Goal: Task Accomplishment & Management: Complete application form

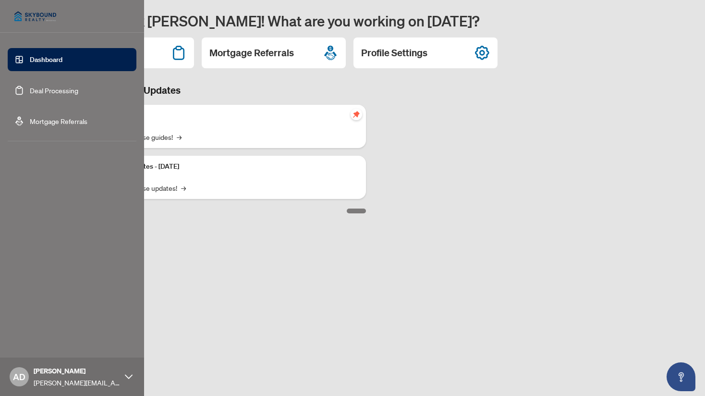
click at [30, 92] on link "Deal Processing" at bounding box center [54, 90] width 49 height 9
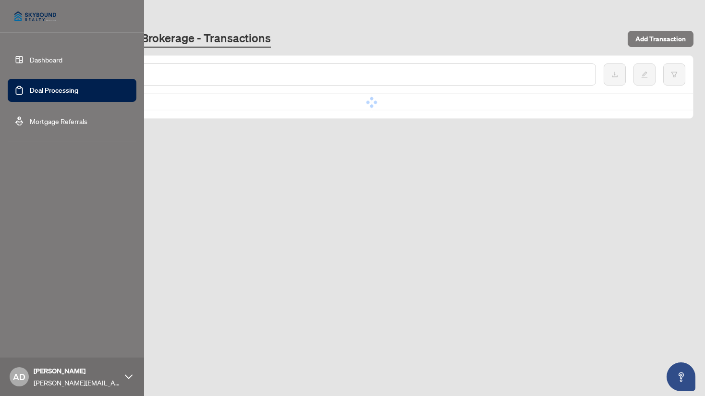
click at [70, 93] on link "Deal Processing" at bounding box center [54, 90] width 49 height 9
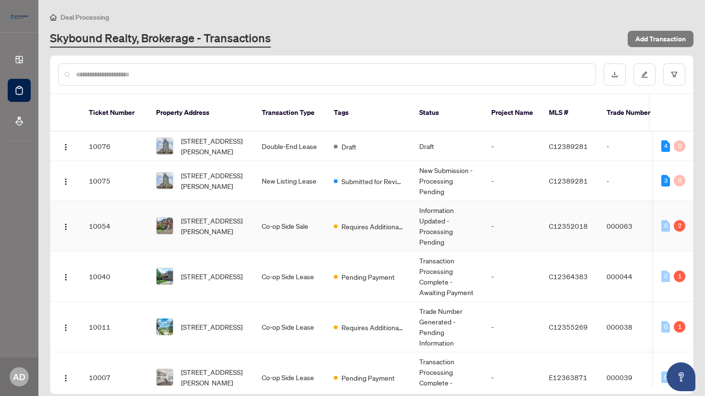
scroll to position [48, 0]
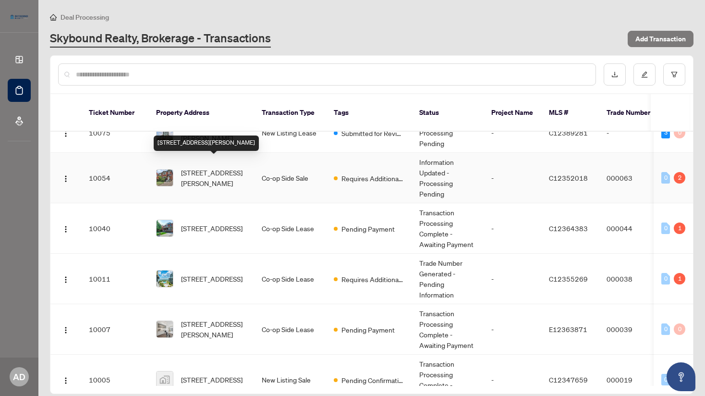
click at [217, 167] on span "[STREET_ADDRESS][PERSON_NAME]" at bounding box center [213, 177] width 65 height 21
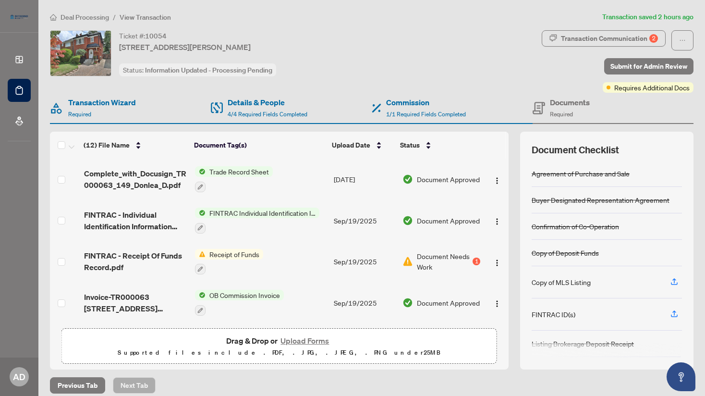
drag, startPoint x: 580, startPoint y: 23, endPoint x: 581, endPoint y: 28, distance: 5.3
click at [580, 23] on div "Deal Processing / View Transaction Transaction saved 2 hours ago Ticket #: 1005…" at bounding box center [372, 203] width 652 height 382
click at [581, 28] on div "Deal Processing / View Transaction Transaction saved 2 hours ago Ticket #: 1005…" at bounding box center [372, 203] width 652 height 382
click at [584, 39] on div "Transaction Communication 2" at bounding box center [609, 38] width 97 height 15
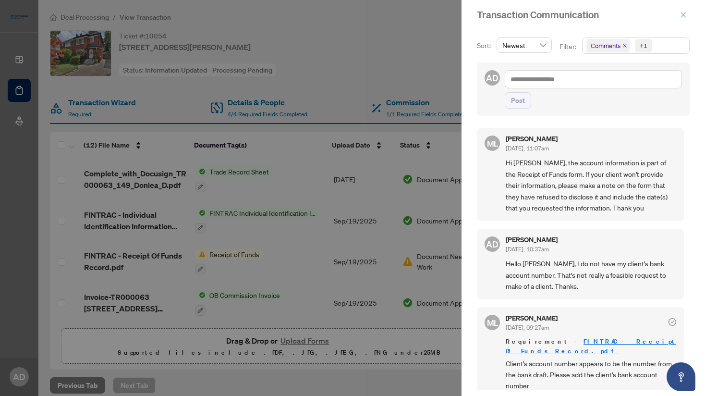
click at [684, 13] on icon "close" at bounding box center [683, 15] width 7 height 7
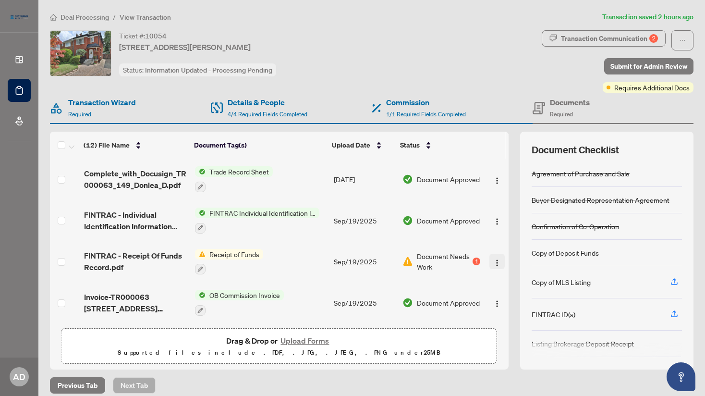
click at [494, 260] on img "button" at bounding box center [498, 263] width 8 height 8
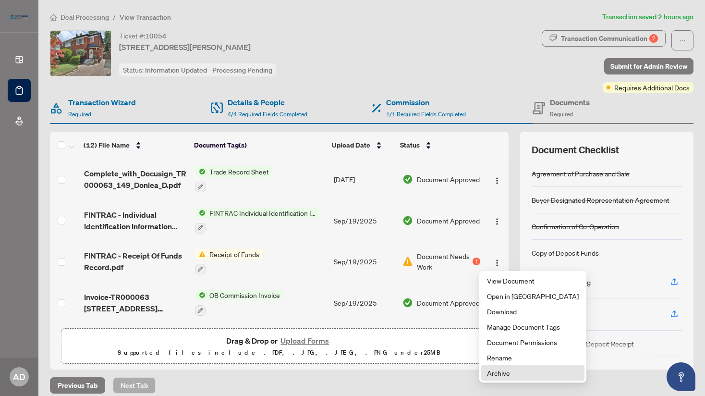
click at [515, 372] on span "Archive" at bounding box center [533, 373] width 92 height 11
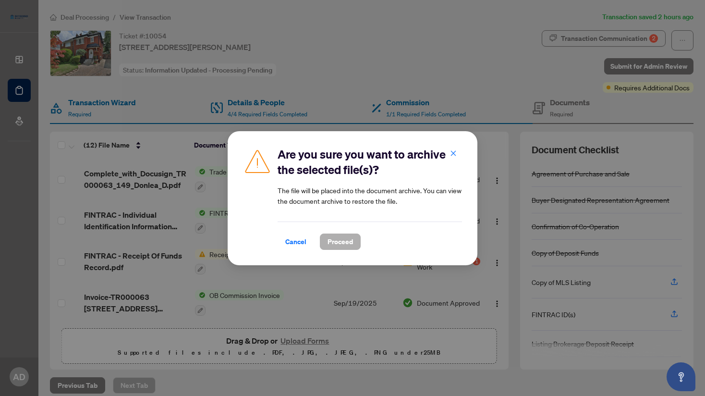
click at [346, 241] on span "Proceed" at bounding box center [340, 241] width 25 height 15
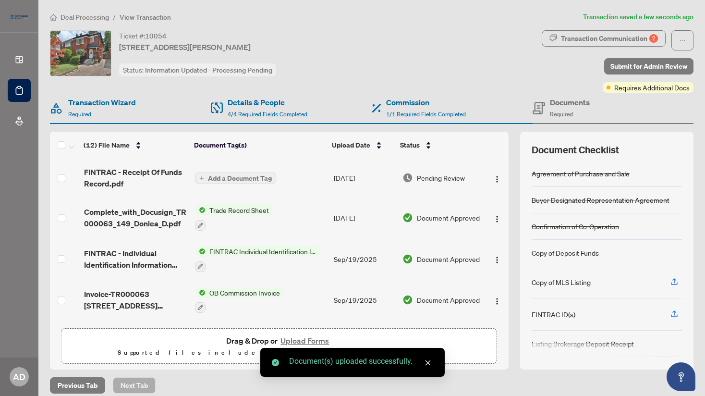
click at [241, 178] on span "Add a Document Tag" at bounding box center [240, 178] width 64 height 7
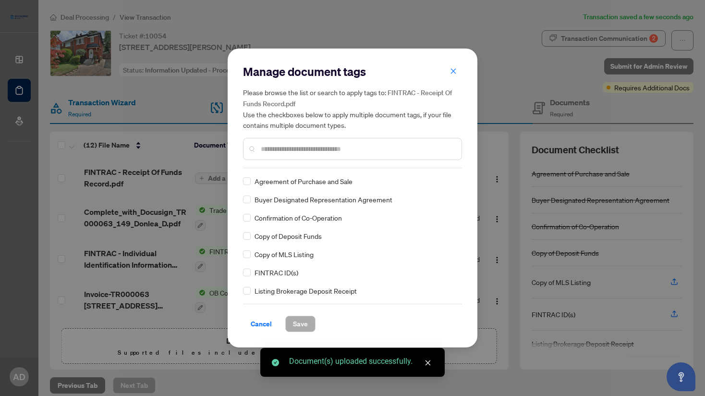
click at [297, 151] on input "text" at bounding box center [357, 149] width 193 height 11
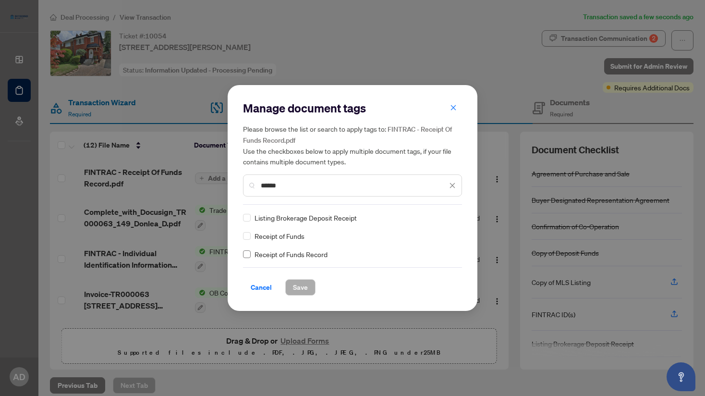
type input "******"
click at [307, 284] on button "Save" at bounding box center [300, 287] width 30 height 16
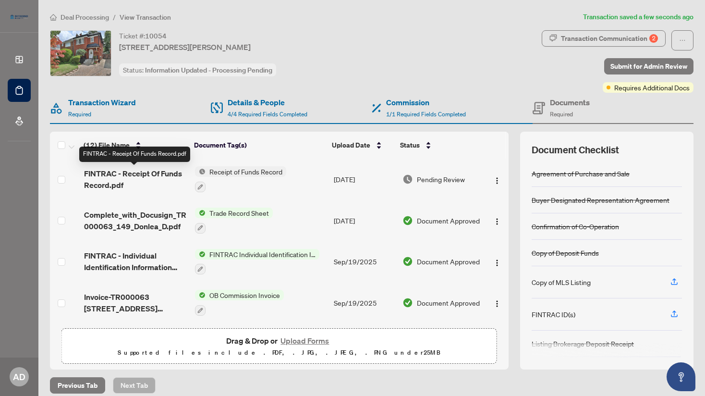
click at [141, 173] on span "FINTRAC - Receipt Of Funds Record.pdf" at bounding box center [135, 179] width 103 height 23
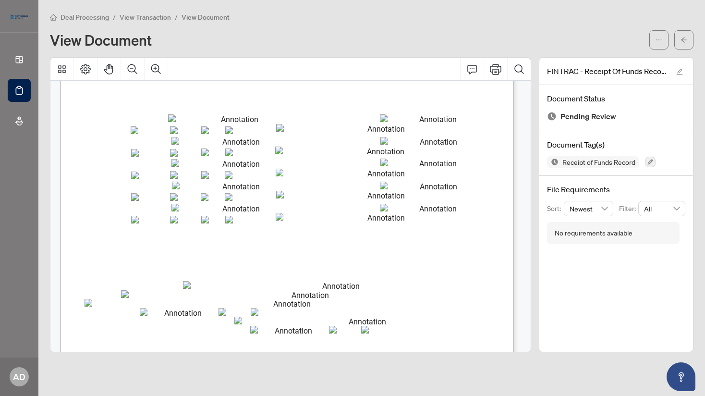
scroll to position [654, 0]
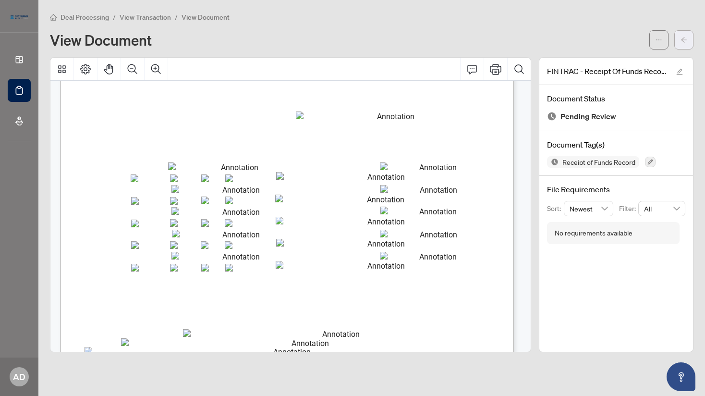
click at [682, 37] on icon "arrow-left" at bounding box center [684, 40] width 7 height 7
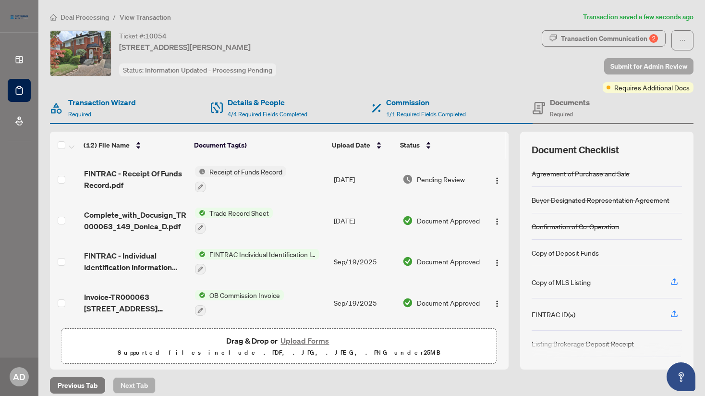
click at [632, 69] on span "Submit for Admin Review" at bounding box center [649, 66] width 77 height 15
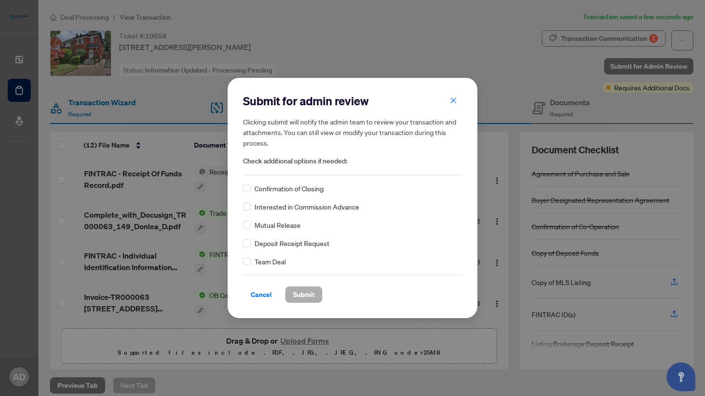
click at [296, 295] on span "Submit" at bounding box center [304, 294] width 22 height 15
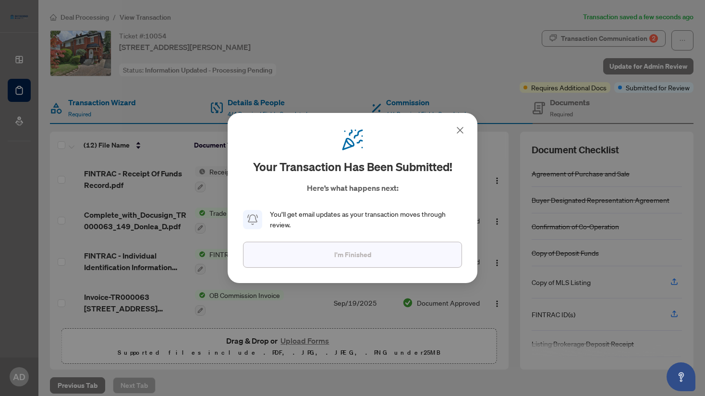
click at [380, 246] on button "I'm Finished" at bounding box center [352, 255] width 219 height 26
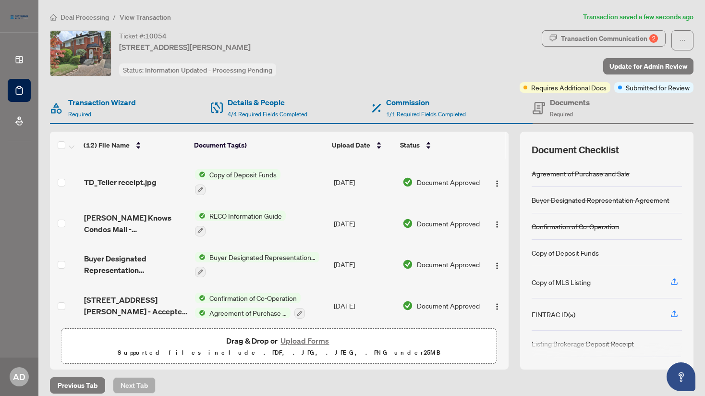
scroll to position [330, 0]
